Goal: Transaction & Acquisition: Purchase product/service

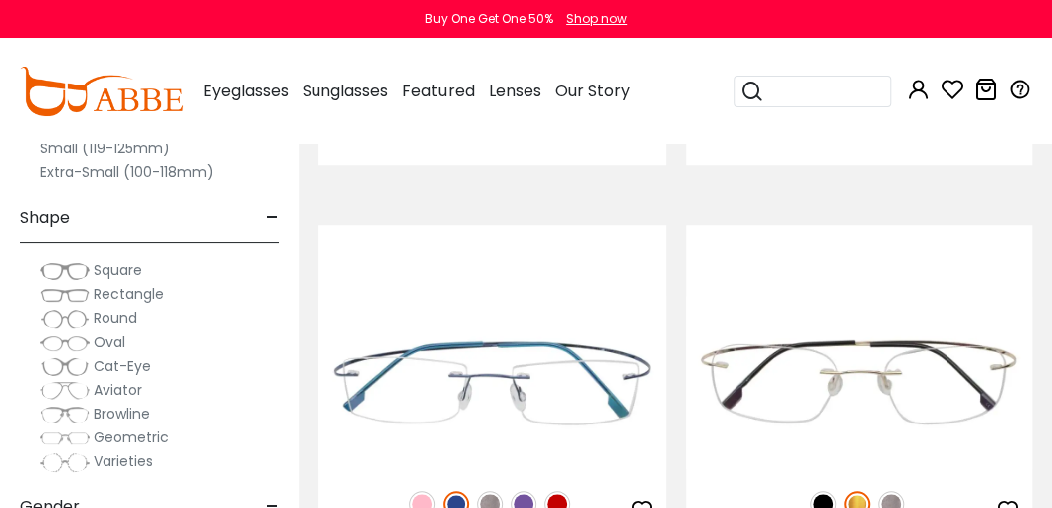
scroll to position [820, 0]
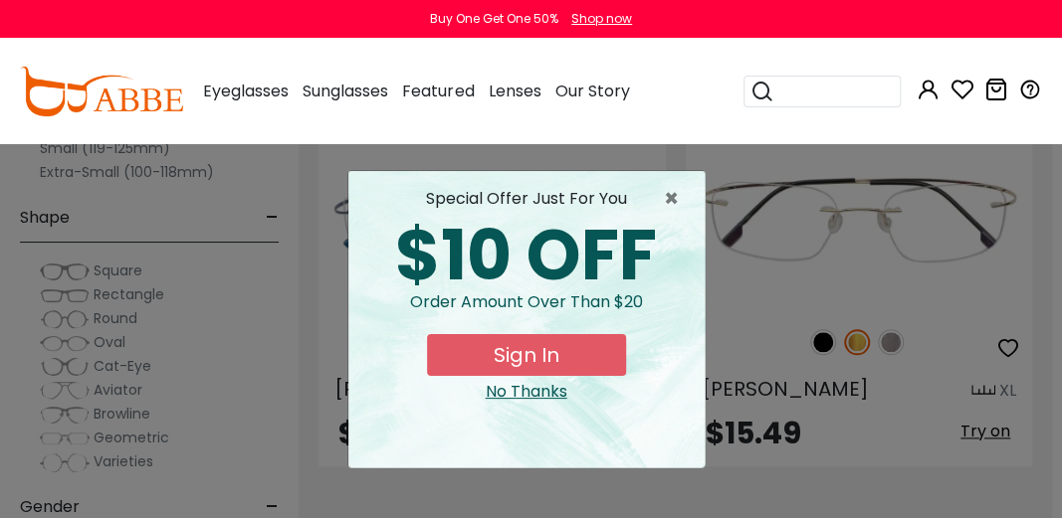
drag, startPoint x: 1058, startPoint y: 32, endPoint x: 1061, endPoint y: 85, distance: 52.8
click at [670, 206] on span "×" at bounding box center [676, 199] width 25 height 24
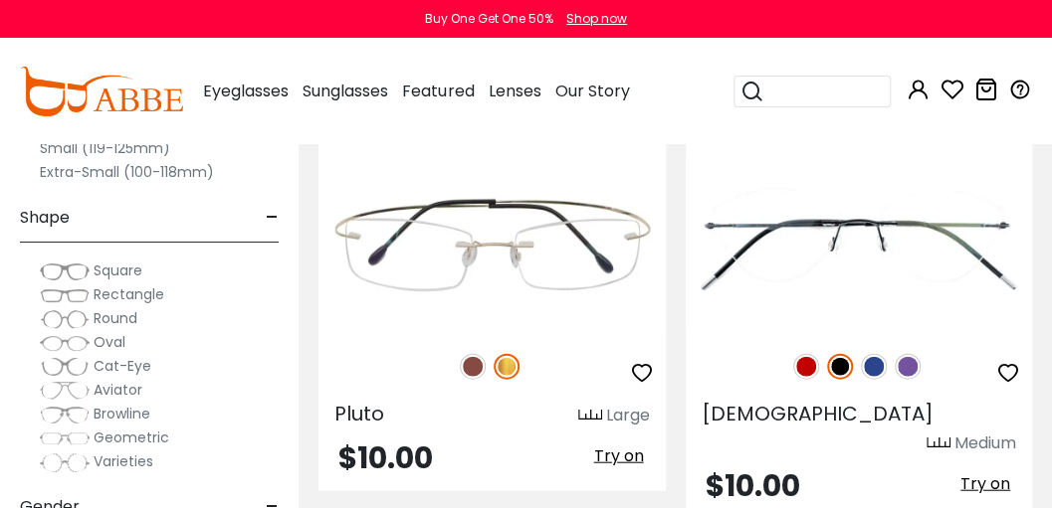
scroll to position [1758, 0]
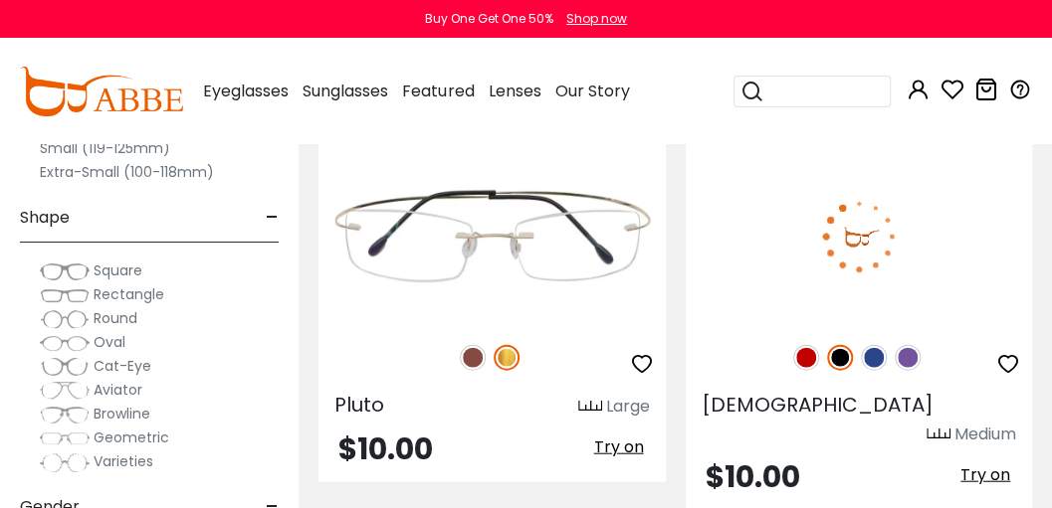
click at [804, 361] on img at bounding box center [806, 358] width 26 height 26
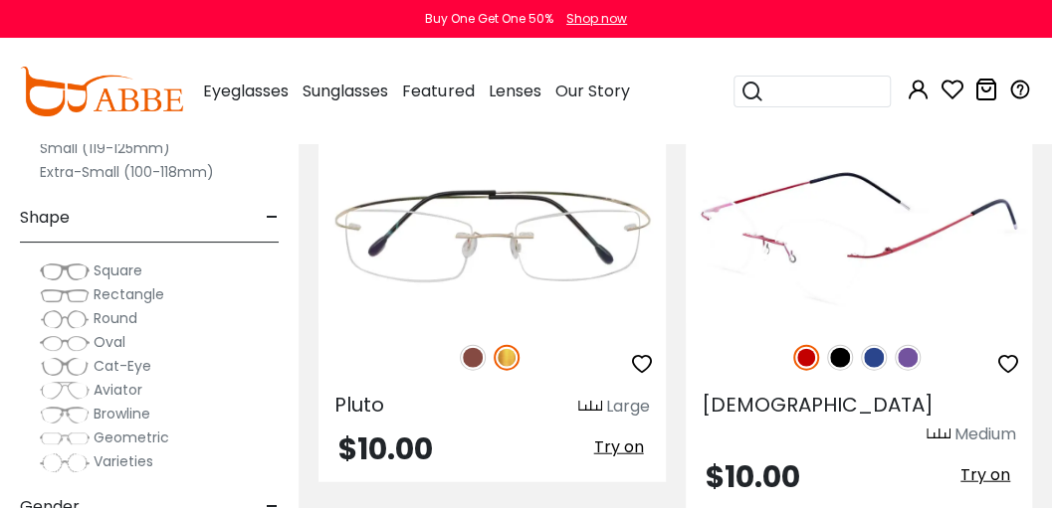
click at [872, 358] on img at bounding box center [874, 358] width 26 height 26
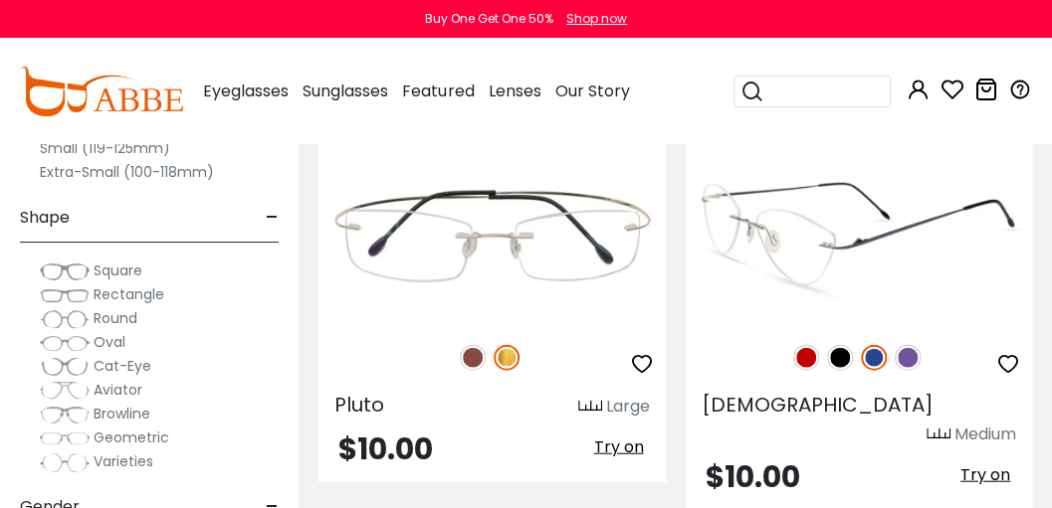
click at [808, 352] on img at bounding box center [806, 358] width 26 height 26
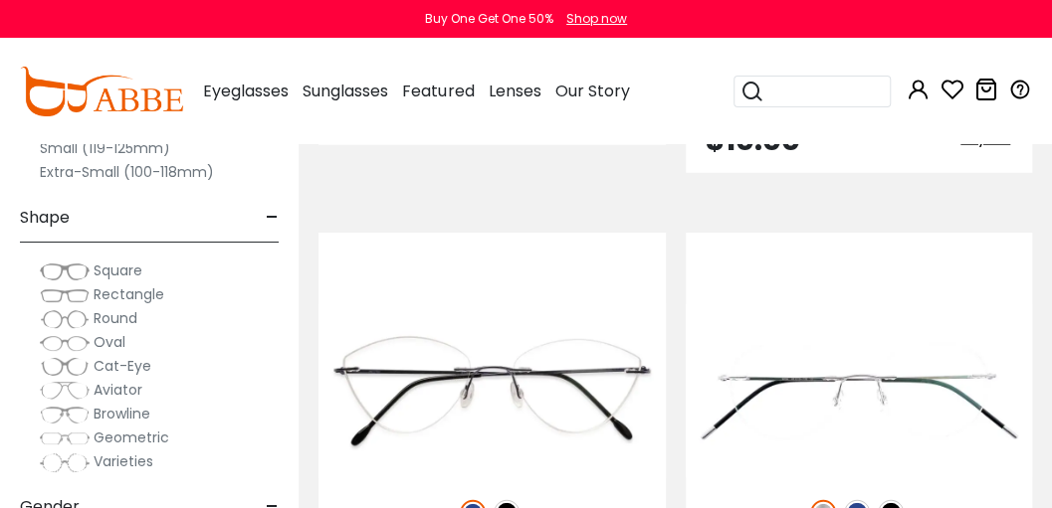
scroll to position [2182, 0]
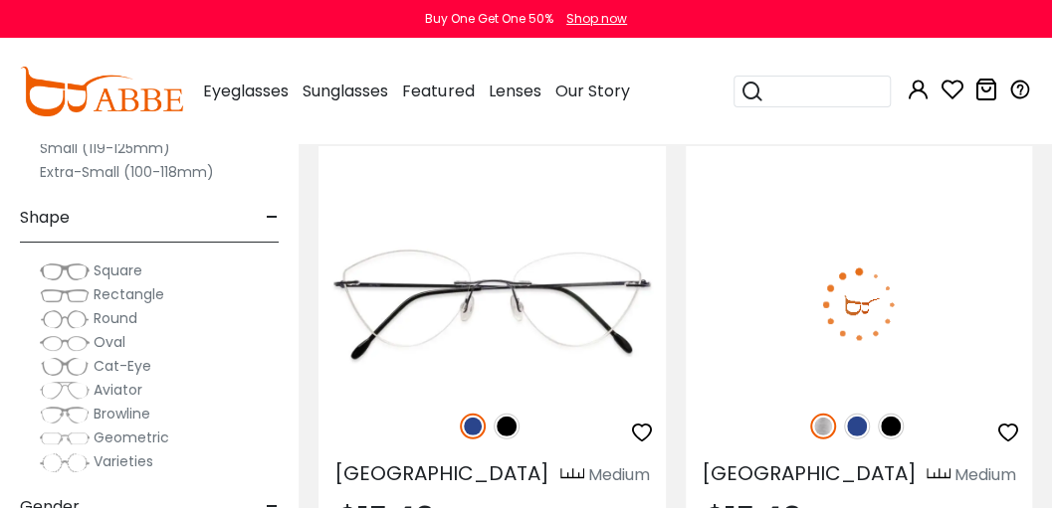
click at [857, 414] on img at bounding box center [857, 427] width 26 height 26
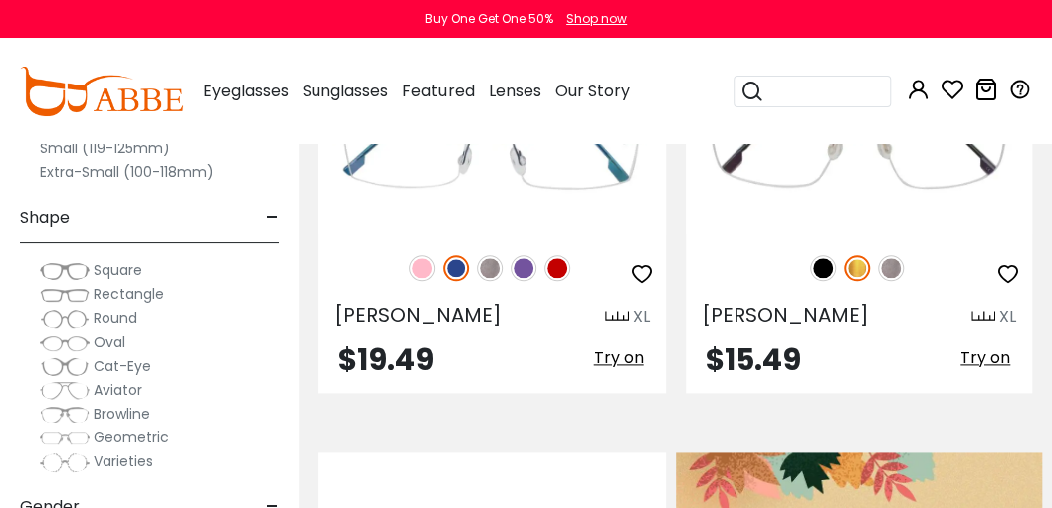
scroll to position [779, 0]
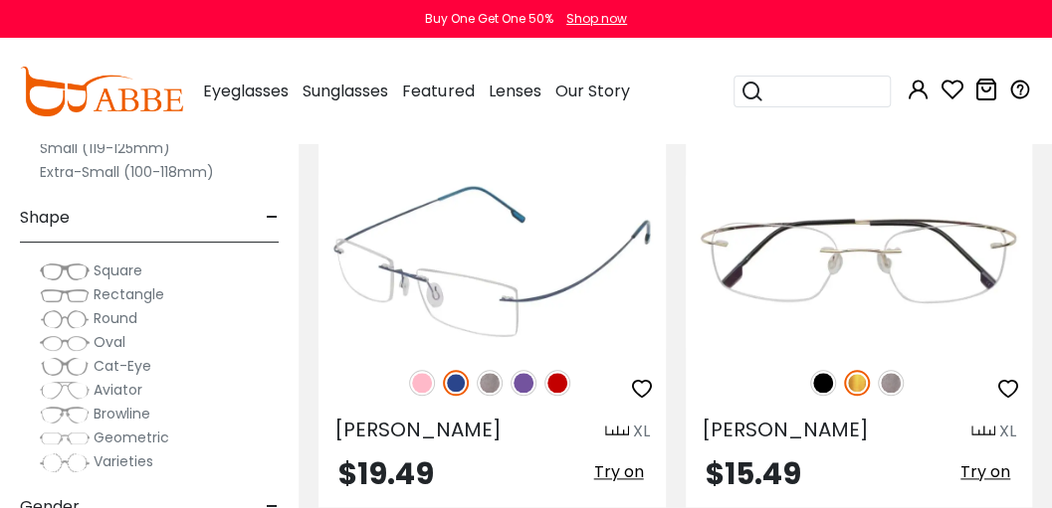
click at [552, 381] on img at bounding box center [557, 383] width 26 height 26
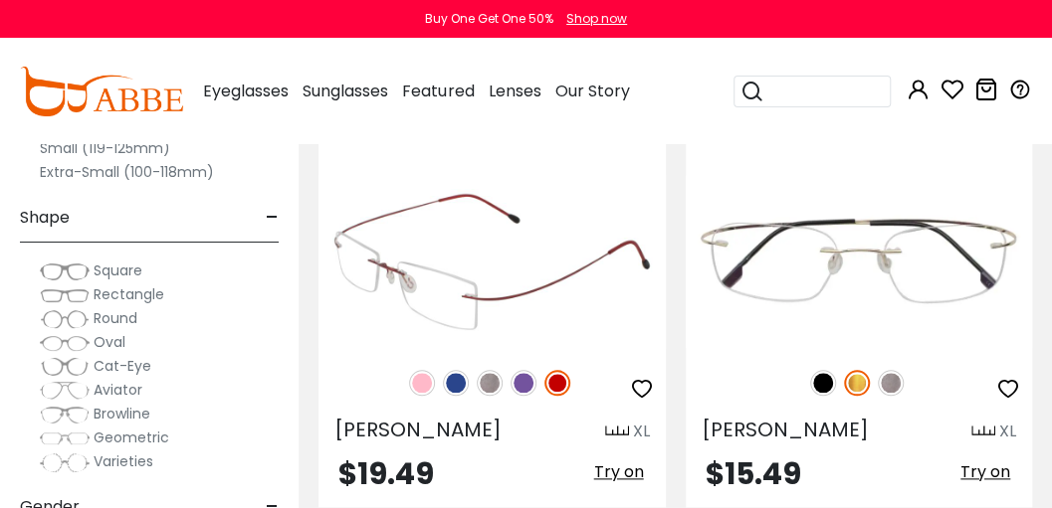
click at [535, 301] on img at bounding box center [491, 261] width 347 height 173
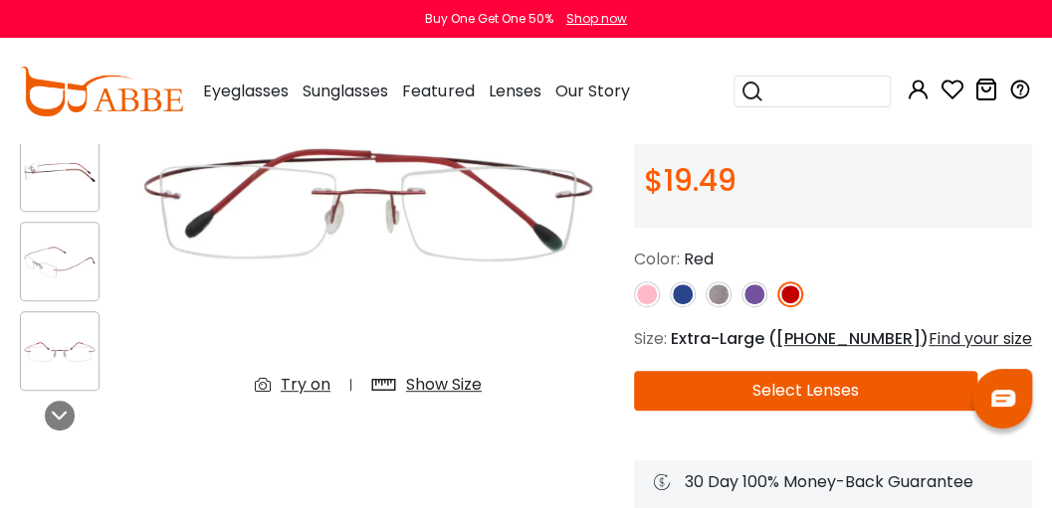
scroll to position [152, 0]
